Goal: Task Accomplishment & Management: Manage account settings

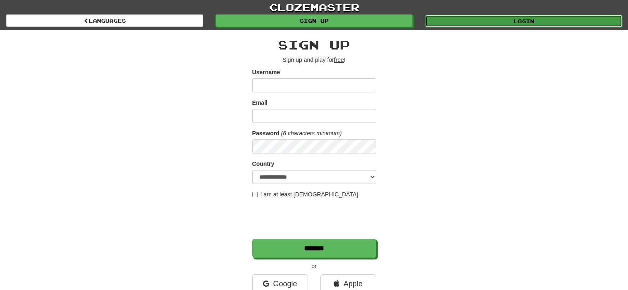
click at [463, 19] on link "Login" at bounding box center [523, 21] width 197 height 12
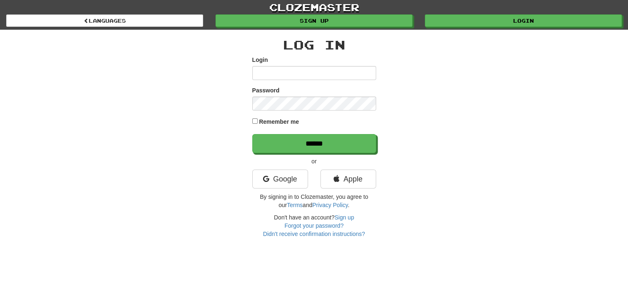
type input "**********"
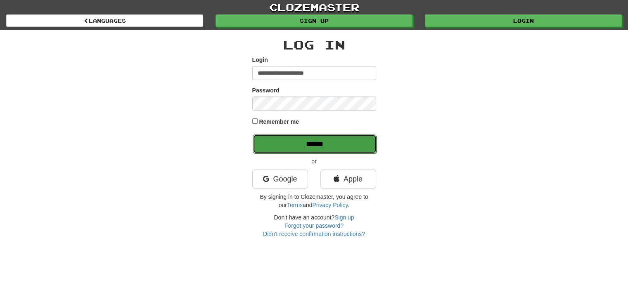
click at [291, 135] on input "******" at bounding box center [315, 144] width 124 height 19
